Goal: Task Accomplishment & Management: Complete application form

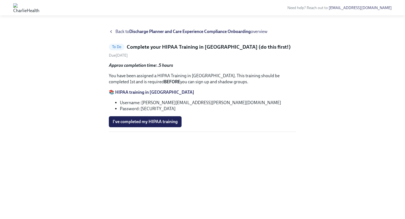
click at [122, 32] on span "Back to Discharge Planner and Care Experience Compliance Onboarding overview" at bounding box center [191, 32] width 152 height 6
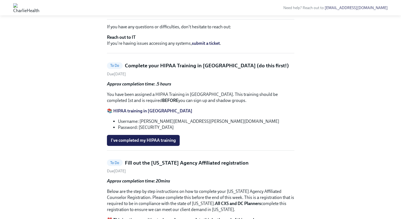
scroll to position [180, 0]
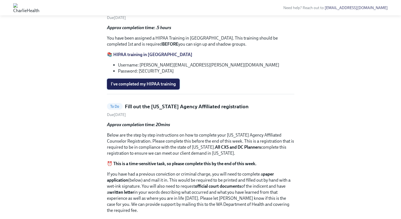
click at [164, 87] on span "I've completed my HIPAA training" at bounding box center [143, 85] width 65 height 6
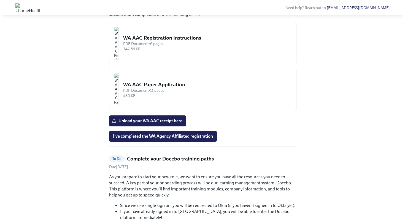
scroll to position [448, 0]
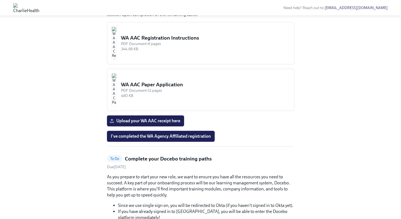
click at [116, 60] on img "button" at bounding box center [114, 43] width 5 height 33
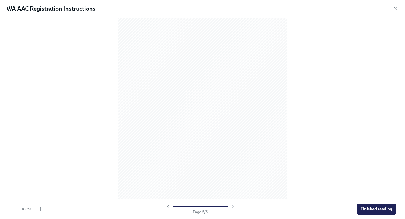
scroll to position [1161, 0]
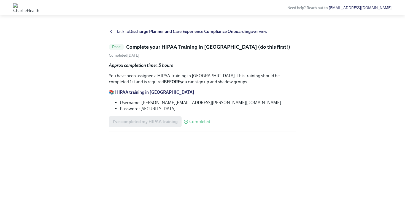
click at [118, 30] on span "Back to Discharge Planner and Care Experience Compliance Onboarding overview" at bounding box center [191, 32] width 152 height 6
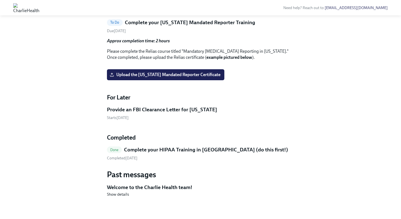
scroll to position [1229, 0]
click at [152, 7] on span "Upload [US_STATE] Telehealth Certificate" at bounding box center [153, 5] width 85 height 6
click at [0, 0] on input "Upload [US_STATE] Telehealth Certificate" at bounding box center [0, 0] width 0 height 0
click at [173, 78] on span "Upload the [US_STATE] Mandated Reporter Certificate" at bounding box center [166, 75] width 110 height 6
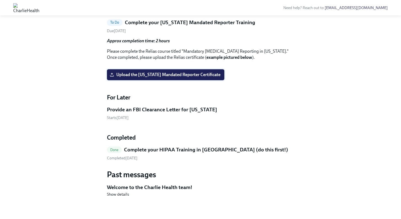
click at [0, 0] on input "Upload the [US_STATE] Mandated Reporter Certificate" at bounding box center [0, 0] width 0 height 0
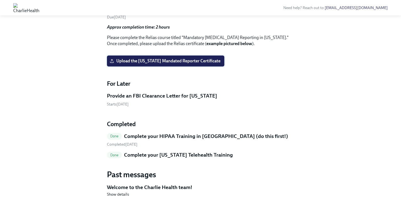
scroll to position [1195, 0]
click at [195, 67] on label "Upload the [US_STATE] Mandated Reporter Certificate" at bounding box center [165, 61] width 117 height 11
click at [0, 0] on input "Upload the [US_STATE] Mandated Reporter Certificate" at bounding box center [0, 0] width 0 height 0
click at [173, 67] on label "Upload the [US_STATE] Mandated Reporter Certificate" at bounding box center [165, 61] width 117 height 11
click at [0, 0] on input "Upload the [US_STATE] Mandated Reporter Certificate" at bounding box center [0, 0] width 0 height 0
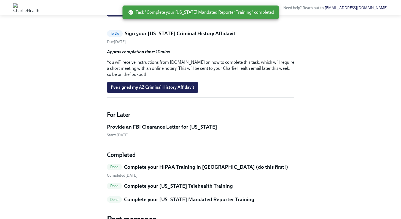
scroll to position [1034, 0]
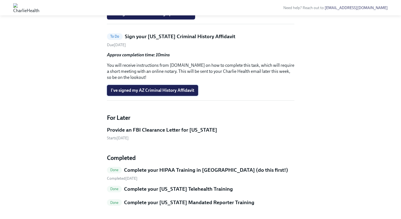
click at [145, 93] on span "I've signed my AZ Criminal History Affidavit" at bounding box center [152, 91] width 83 height 6
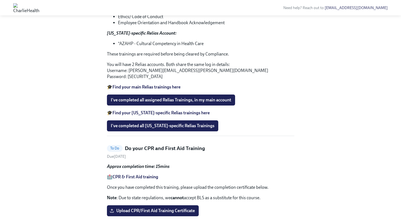
scroll to position [763, 0]
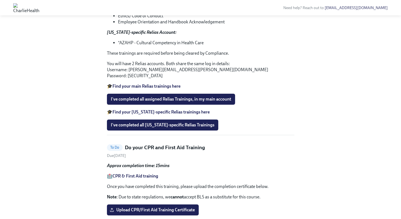
click at [157, 115] on strong "Find your [US_STATE]-specific Relias trainings here" at bounding box center [160, 112] width 97 height 5
click at [138, 115] on strong "Find your [US_STATE]-specific Relias trainings here" at bounding box center [160, 112] width 97 height 5
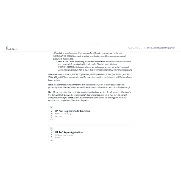
scroll to position [352, 0]
